Goal: Transaction & Acquisition: Download file/media

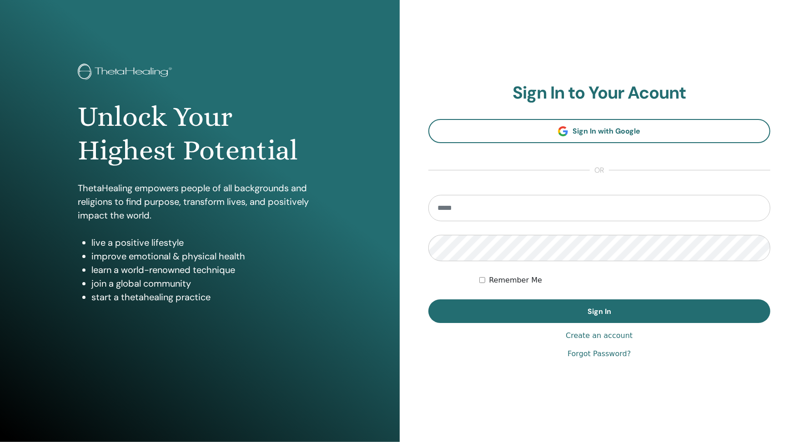
type input "**********"
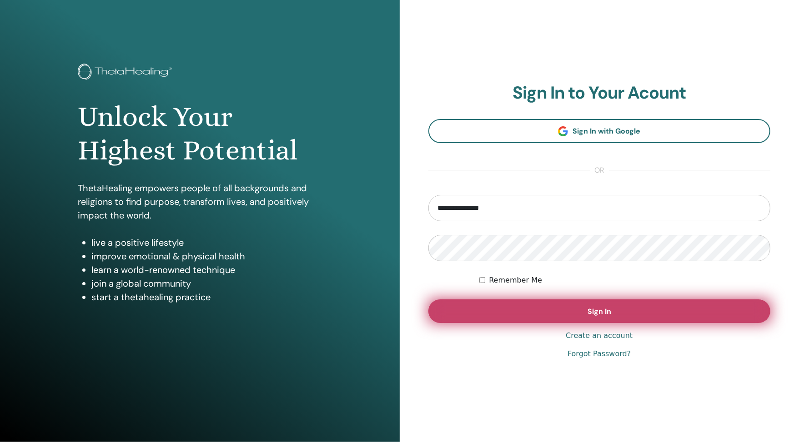
click at [605, 312] on span "Sign In" at bounding box center [599, 312] width 24 height 10
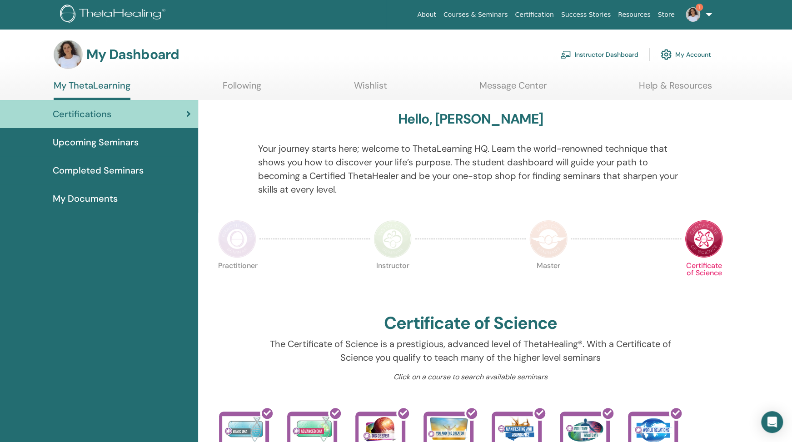
click at [593, 57] on link "Instructor Dashboard" at bounding box center [600, 55] width 78 height 20
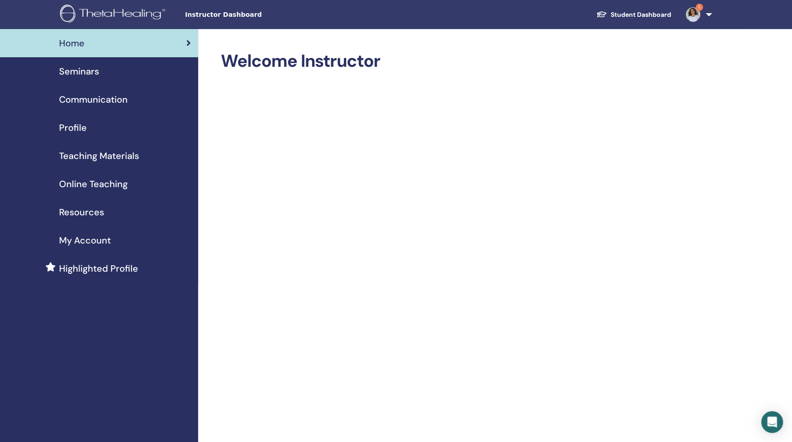
click at [97, 75] on span "Seminars" at bounding box center [79, 72] width 40 height 14
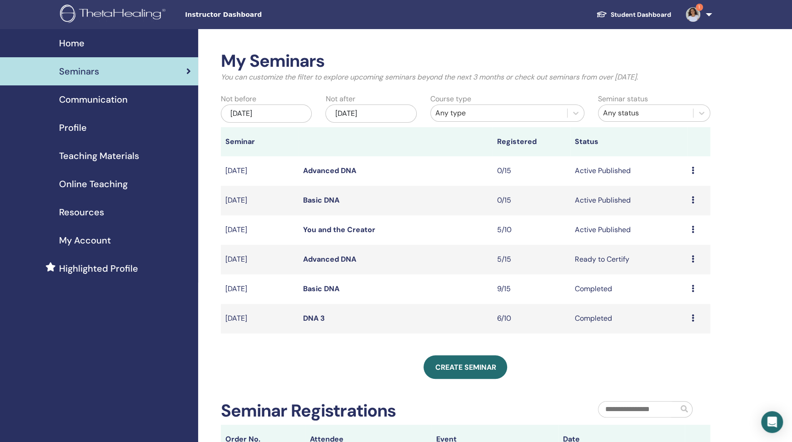
click at [693, 229] on icon at bounding box center [693, 229] width 3 height 7
click at [682, 264] on link "Attendees" at bounding box center [675, 264] width 35 height 10
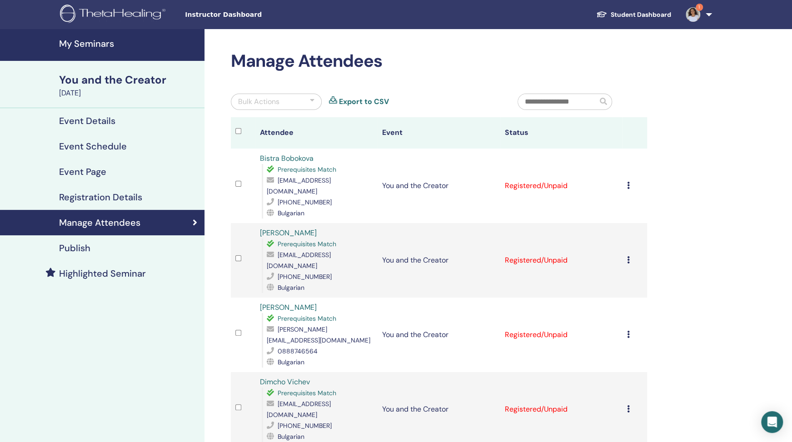
click at [627, 182] on icon at bounding box center [628, 185] width 3 height 7
click at [620, 277] on link "Download Certificate" at bounding box center [624, 276] width 70 height 10
click at [627, 256] on icon at bounding box center [628, 259] width 3 height 7
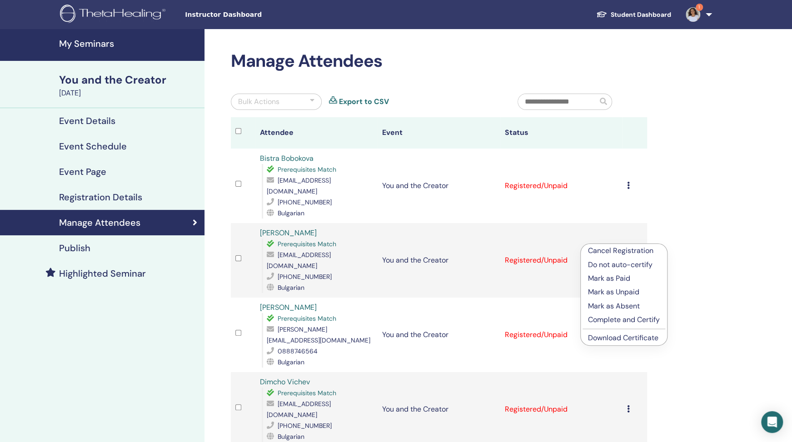
click at [618, 336] on link "Download Certificate" at bounding box center [623, 338] width 70 height 10
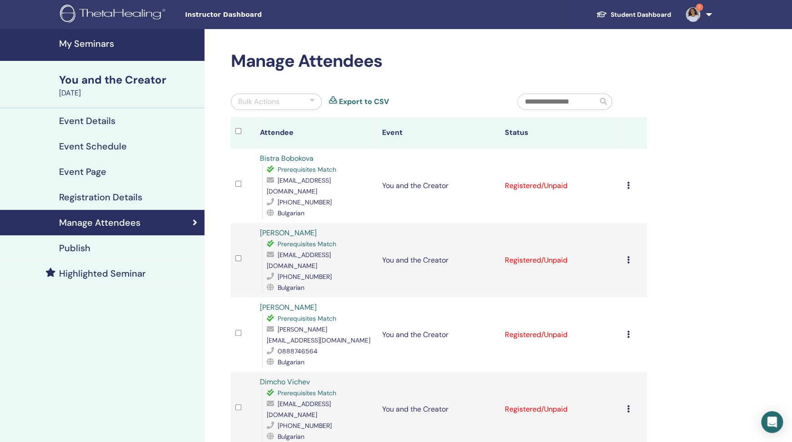
click at [626, 308] on td "Cancel Registration Do not auto-certify Mark as Paid Mark as Unpaid Mark as Abs…" at bounding box center [635, 335] width 25 height 75
click at [629, 331] on icon at bounding box center [628, 334] width 3 height 7
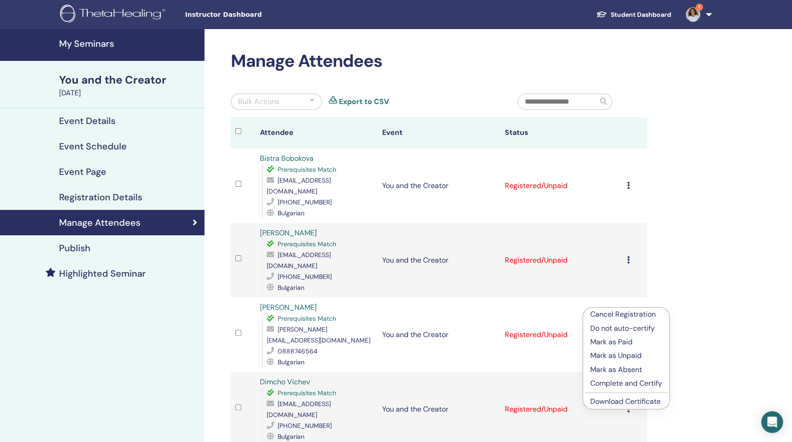
click at [621, 401] on link "Download Certificate" at bounding box center [626, 402] width 70 height 10
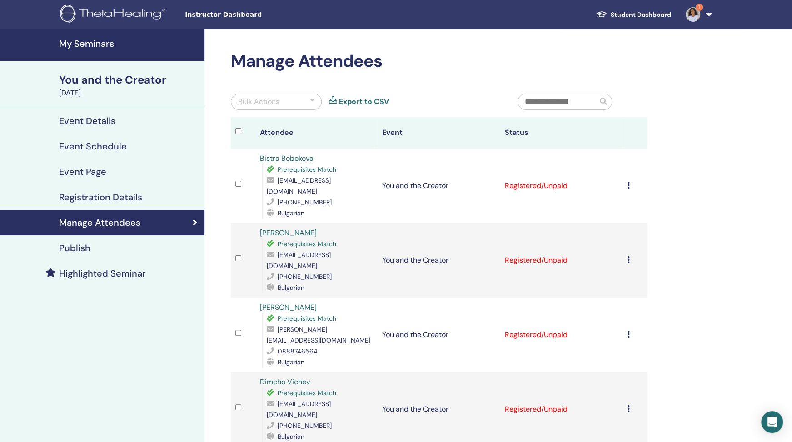
click at [630, 404] on div "Cancel Registration Do not auto-certify Mark as Paid Mark as Unpaid Mark as Abs…" at bounding box center [634, 409] width 15 height 11
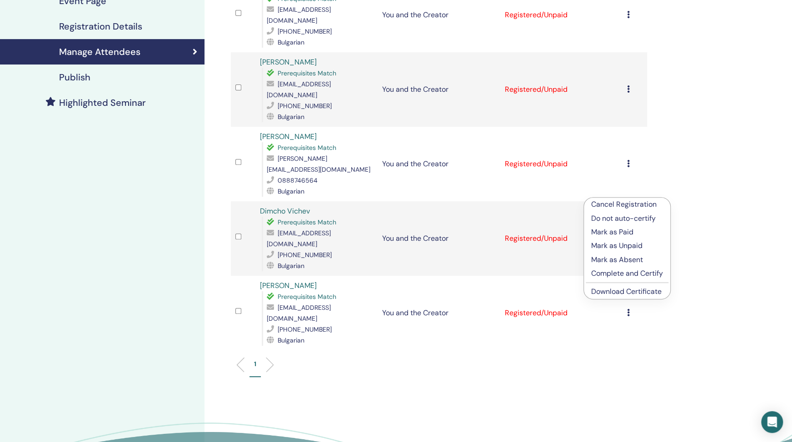
scroll to position [218, 0]
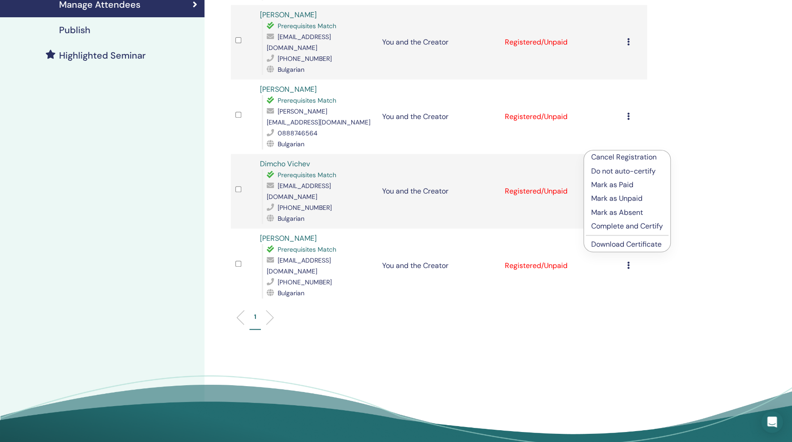
click at [634, 245] on link "Download Certificate" at bounding box center [626, 245] width 70 height 10
click at [627, 262] on icon at bounding box center [628, 265] width 3 height 7
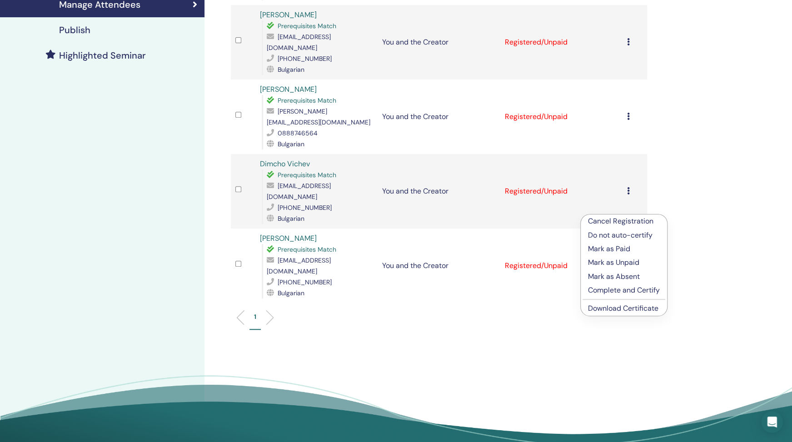
click at [620, 306] on link "Download Certificate" at bounding box center [623, 309] width 70 height 10
